Goal: Navigation & Orientation: Go to known website

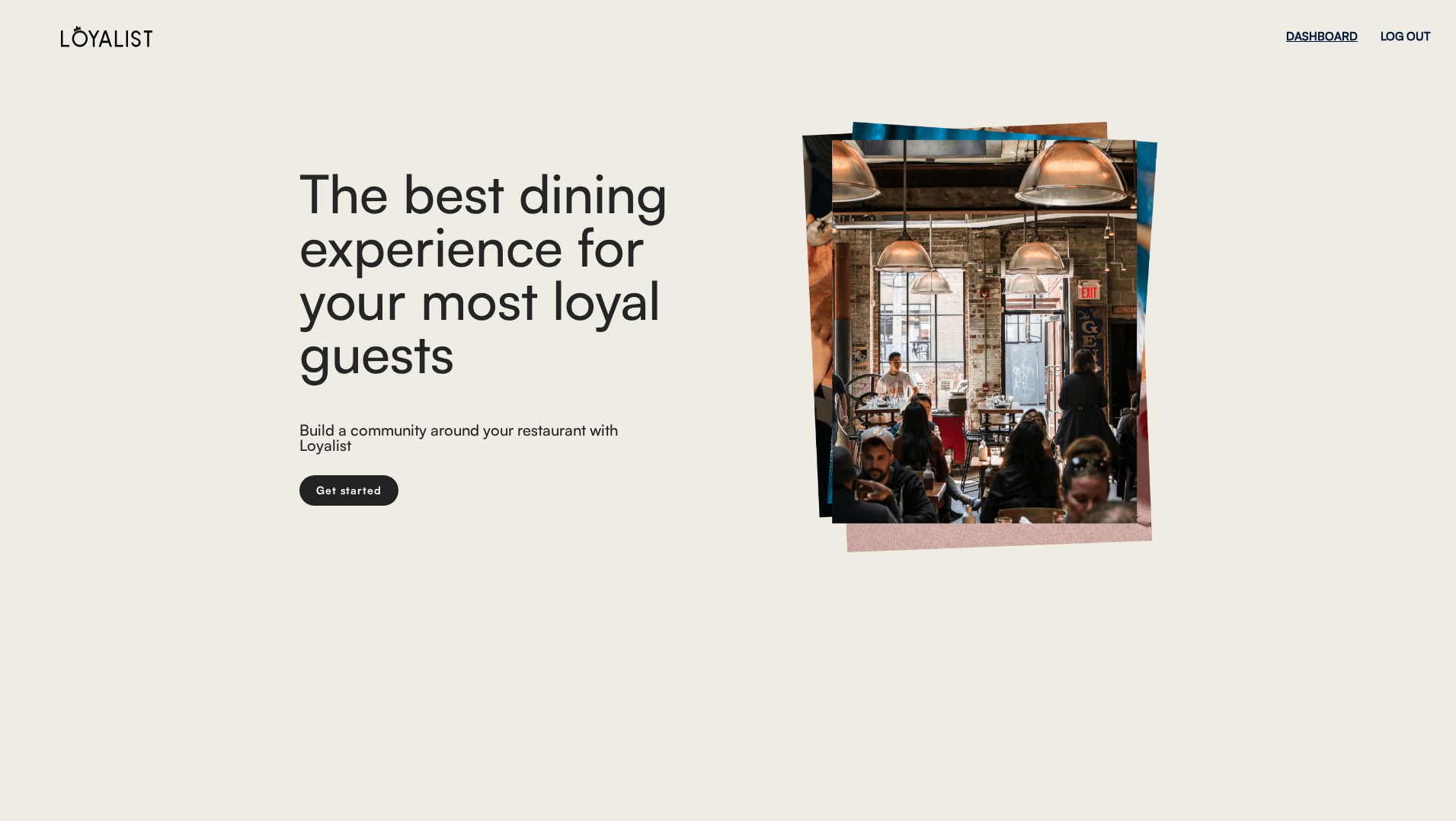
click at [1316, 31] on div "DASHBOARD" at bounding box center [1322, 36] width 72 height 12
